Goal: Transaction & Acquisition: Purchase product/service

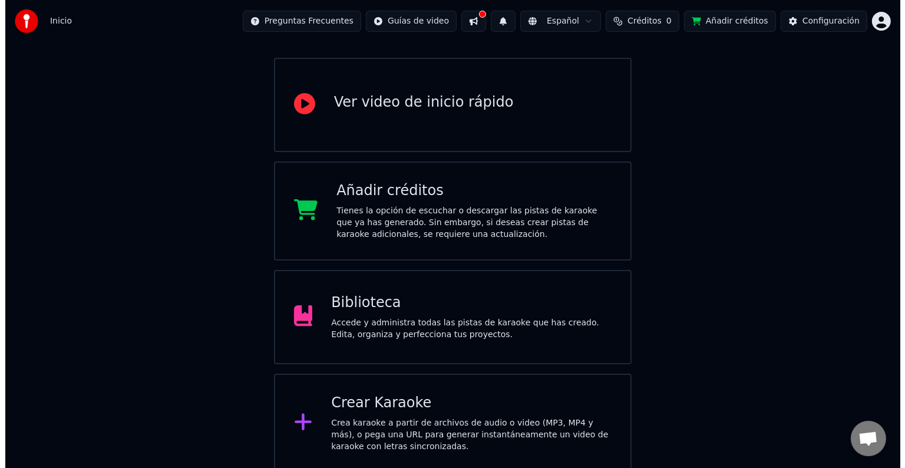
scroll to position [97, 0]
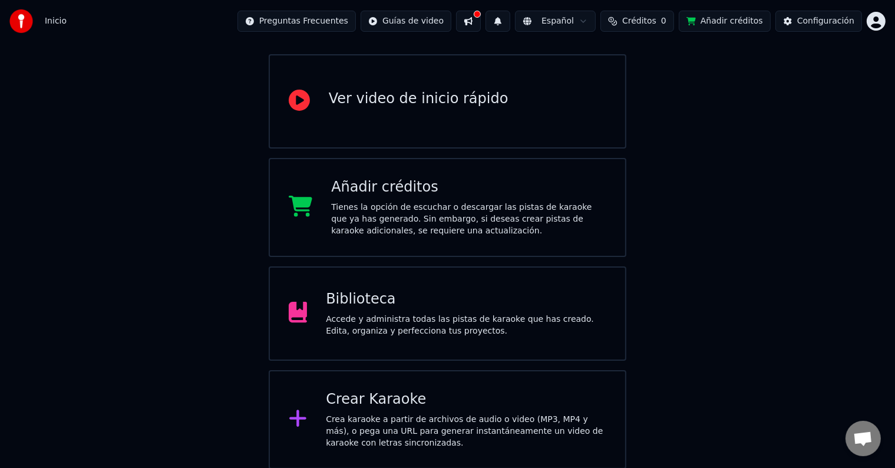
click at [403, 442] on div "Crea karaoke a partir de archivos de audio o video (MP3, MP4 y más), o pega una…" at bounding box center [466, 431] width 280 height 35
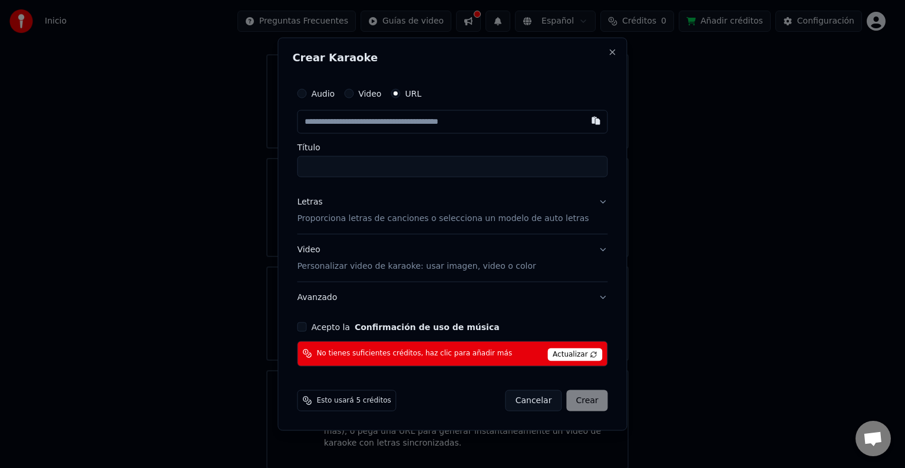
click at [306, 328] on button "Acepto la Confirmación de uso de música" at bounding box center [301, 326] width 9 height 9
click at [306, 330] on button "Acepto la Confirmación de uso de música" at bounding box center [301, 326] width 9 height 9
click at [573, 353] on span "Actualizar" at bounding box center [574, 354] width 55 height 13
click at [306, 91] on button "Audio" at bounding box center [301, 93] width 9 height 9
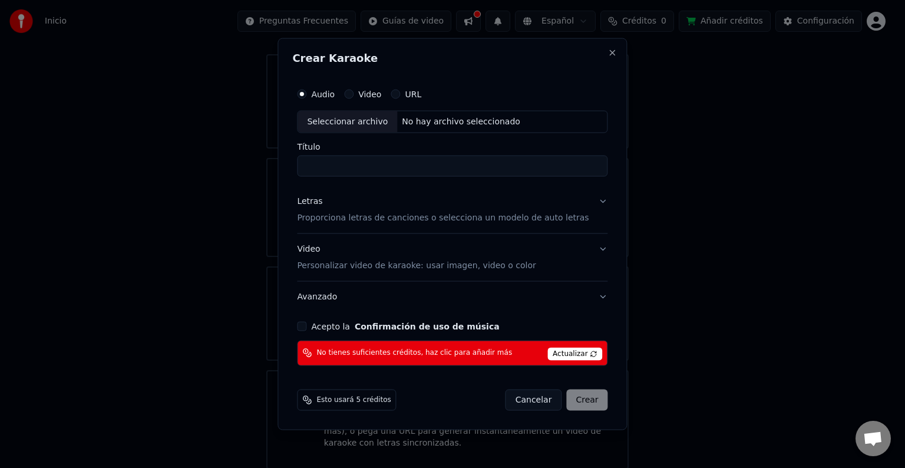
click at [363, 172] on input "Título" at bounding box center [452, 166] width 310 height 21
drag, startPoint x: 359, startPoint y: 165, endPoint x: 294, endPoint y: 170, distance: 65.6
click at [294, 170] on div "Crear Karaoke Audio Video URL Seleccionar archivo No hay archivo seleccionado T…" at bounding box center [451, 234] width 349 height 392
type input "*"
type input "**********"
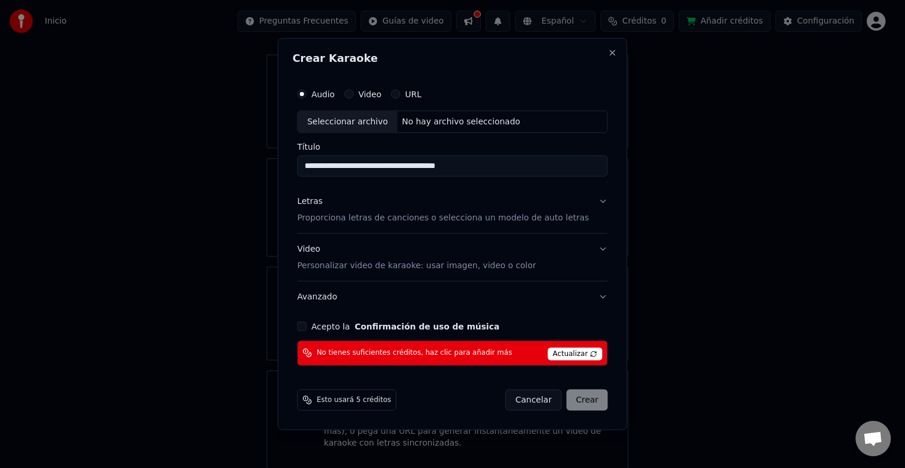
click at [588, 200] on button "Letras Proporciona letras de canciones o selecciona un modelo de auto letras" at bounding box center [452, 209] width 310 height 47
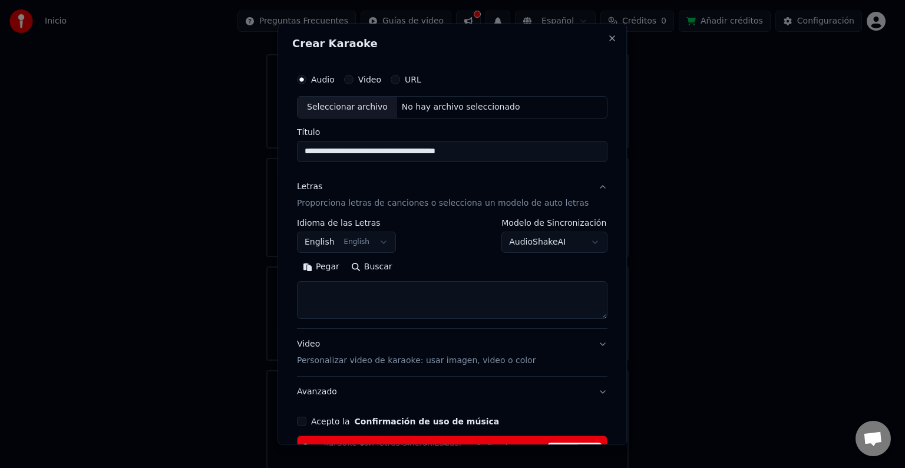
click at [386, 243] on button "English English" at bounding box center [346, 242] width 99 height 21
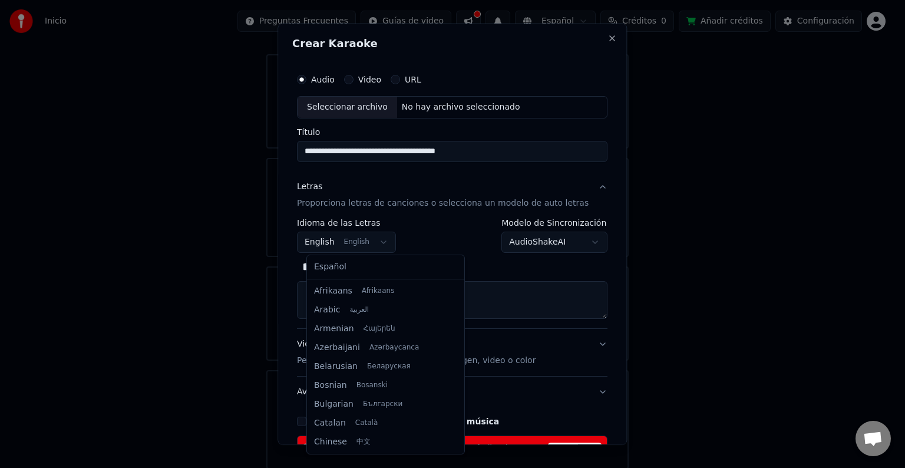
scroll to position [94, 0]
select select "**"
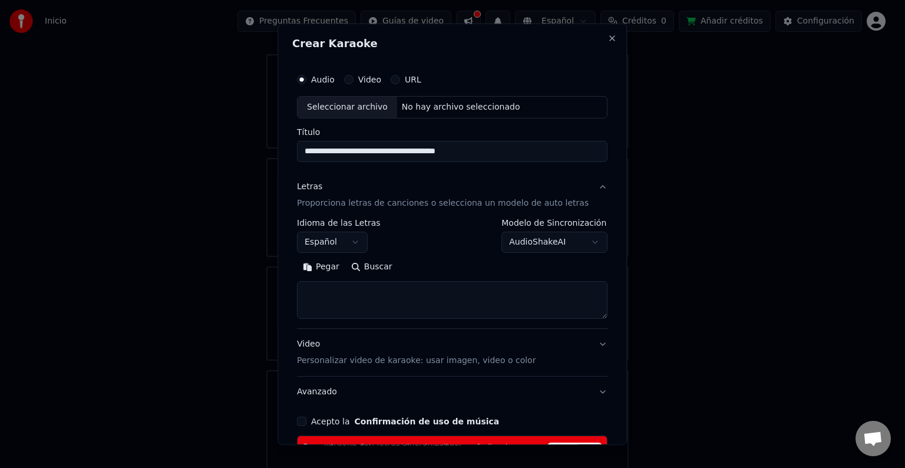
click at [373, 290] on textarea at bounding box center [452, 300] width 310 height 38
click at [348, 276] on div "Pegar Buscar" at bounding box center [452, 266] width 310 height 19
click at [338, 271] on button "Pegar" at bounding box center [321, 266] width 48 height 19
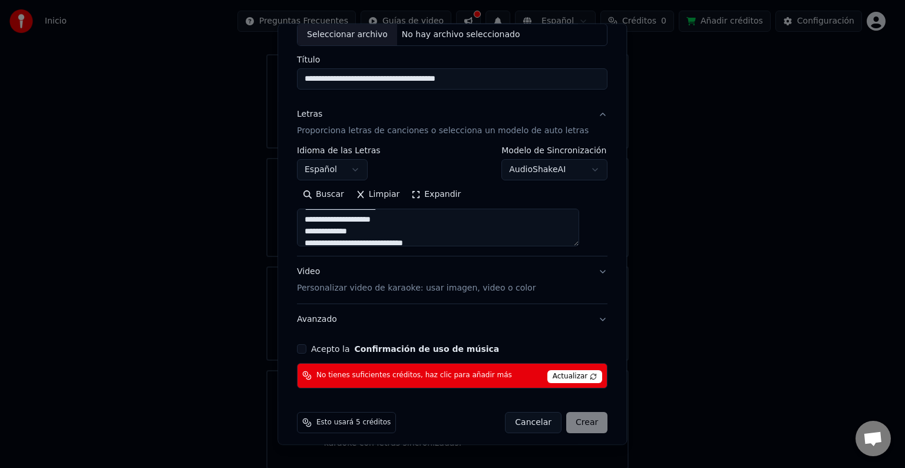
scroll to position [79, 0]
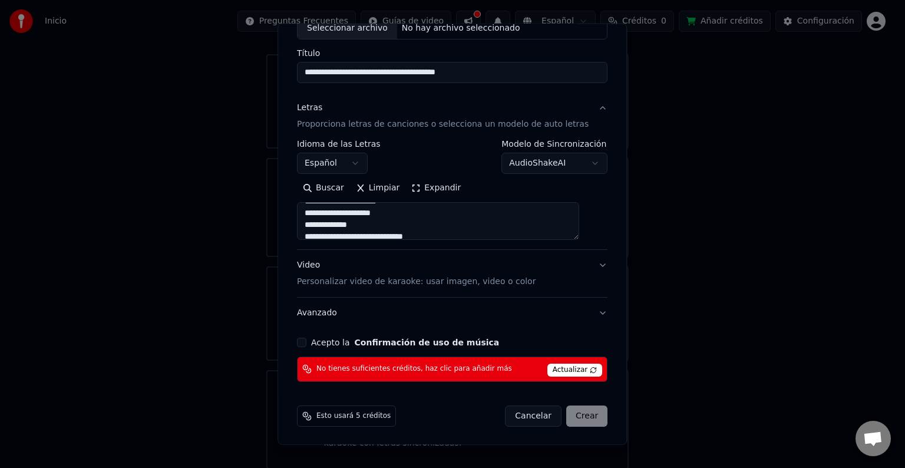
click at [306, 344] on button "Acepto la Confirmación de uso de música" at bounding box center [301, 342] width 9 height 9
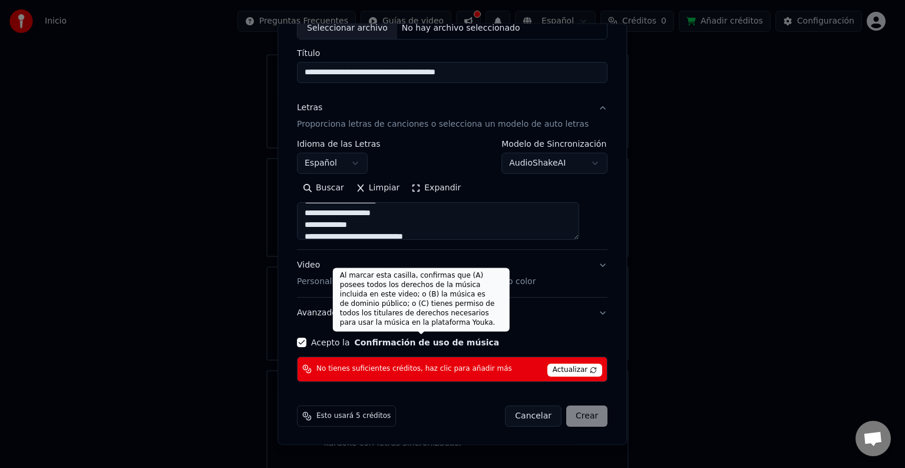
scroll to position [0, 0]
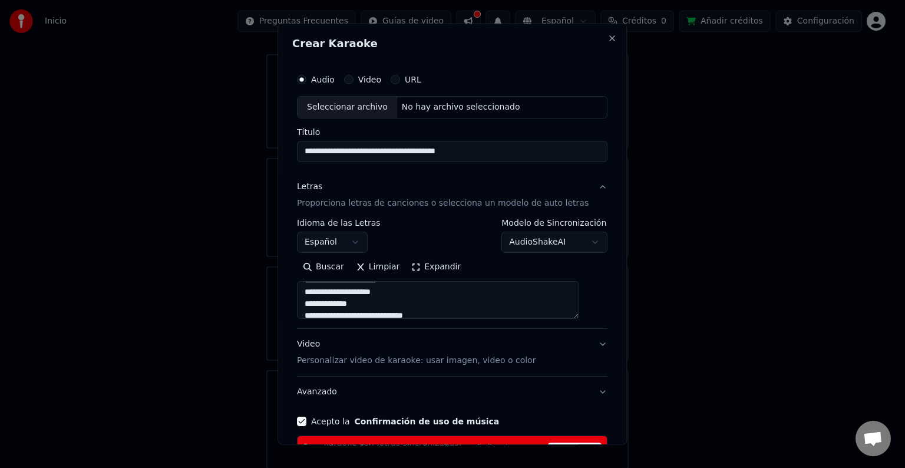
click at [368, 108] on div "Seleccionar archivo" at bounding box center [347, 107] width 100 height 21
type textarea "**********"
type input "**********"
type textarea "**********"
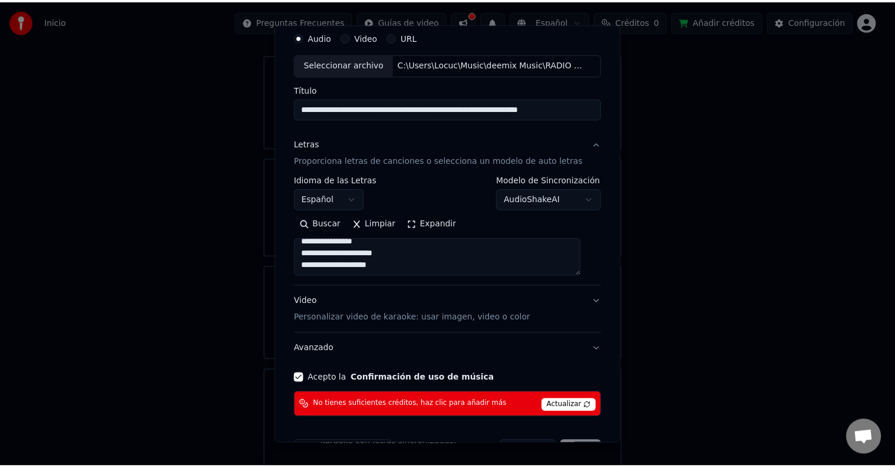
scroll to position [79, 0]
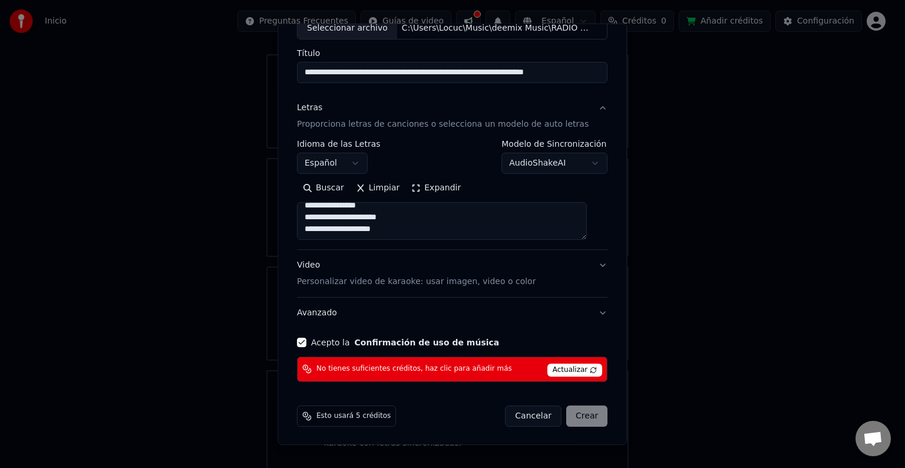
click at [566, 411] on div "Cancelar Crear" at bounding box center [556, 415] width 103 height 21
click at [554, 364] on span "Actualizar" at bounding box center [574, 369] width 55 height 13
click at [372, 417] on span "Esto usará 5 créditos" at bounding box center [353, 415] width 74 height 9
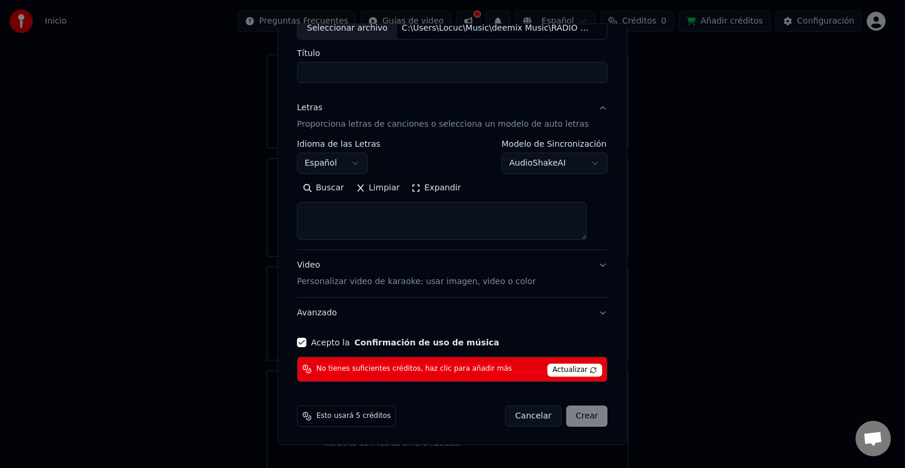
select select
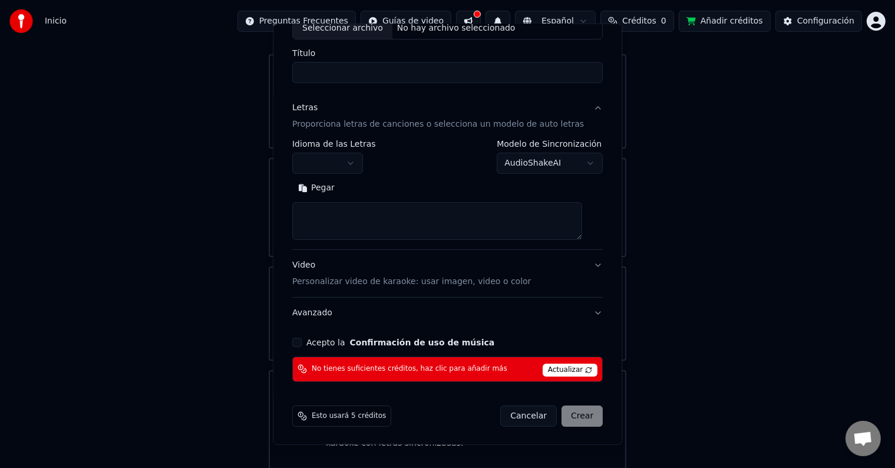
scroll to position [0, 0]
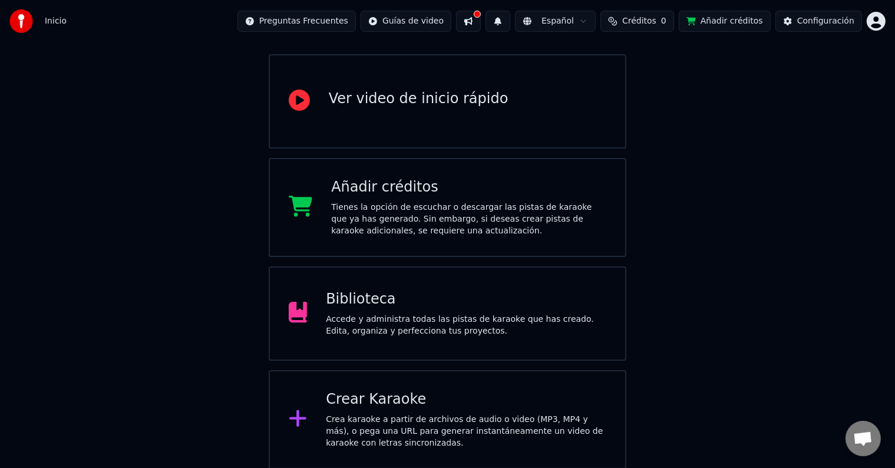
click at [872, 23] on html "Inicio Preguntas Frecuentes Guías de video Español Créditos 0 Añadir créditos C…" at bounding box center [447, 186] width 895 height 566
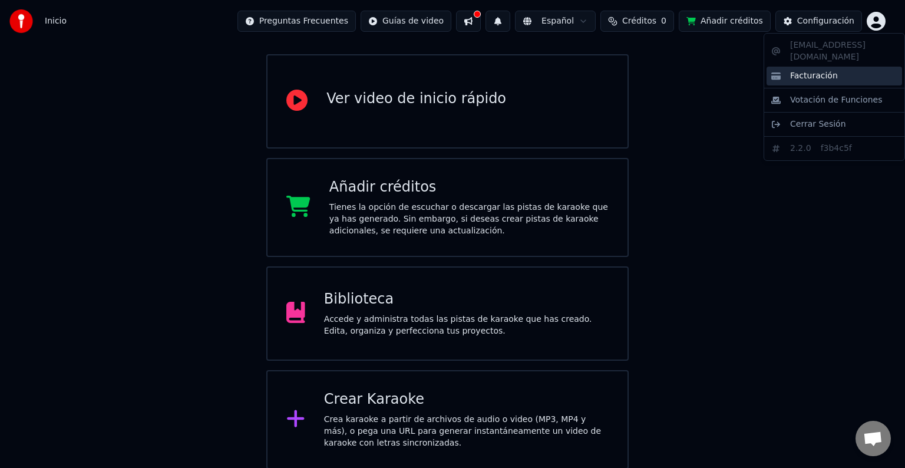
click at [815, 70] on span "Facturación" at bounding box center [814, 76] width 48 height 12
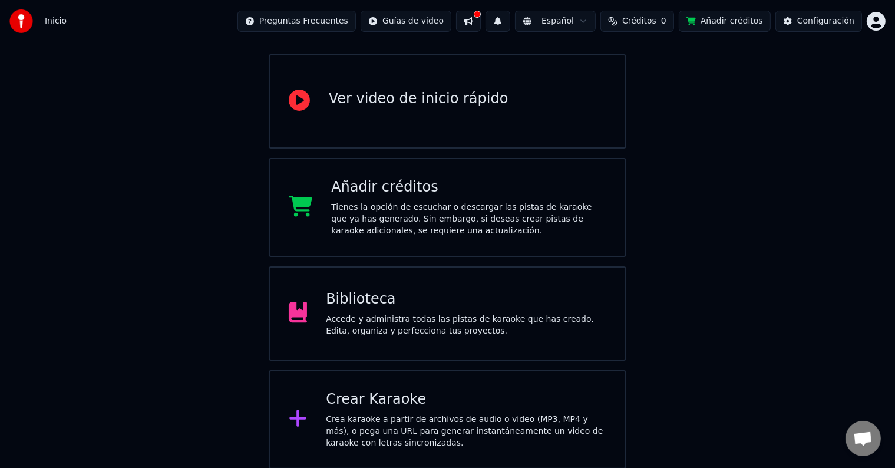
click at [653, 20] on span "Créditos" at bounding box center [639, 21] width 34 height 12
click at [610, 53] on th "Recargar" at bounding box center [587, 56] width 47 height 24
drag, startPoint x: 605, startPoint y: 52, endPoint x: 596, endPoint y: 58, distance: 11.0
click at [603, 54] on th "Recargar" at bounding box center [587, 56] width 47 height 24
click at [596, 58] on th "Recargar" at bounding box center [587, 56] width 47 height 24
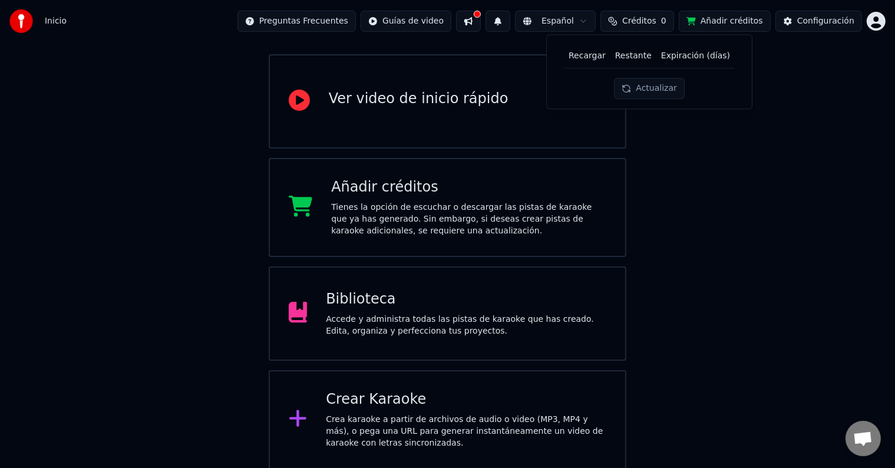
click at [663, 90] on button "Actualizar" at bounding box center [649, 88] width 70 height 21
click at [651, 20] on span "Créditos" at bounding box center [639, 21] width 34 height 12
click at [821, 18] on div "Configuración" at bounding box center [825, 21] width 57 height 12
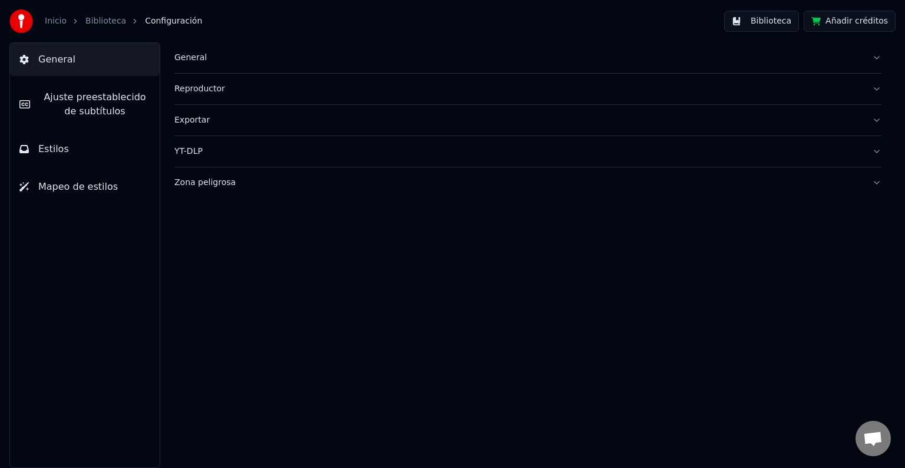
click at [858, 24] on button "Añadir créditos" at bounding box center [850, 21] width 92 height 21
